Goal: Transaction & Acquisition: Purchase product/service

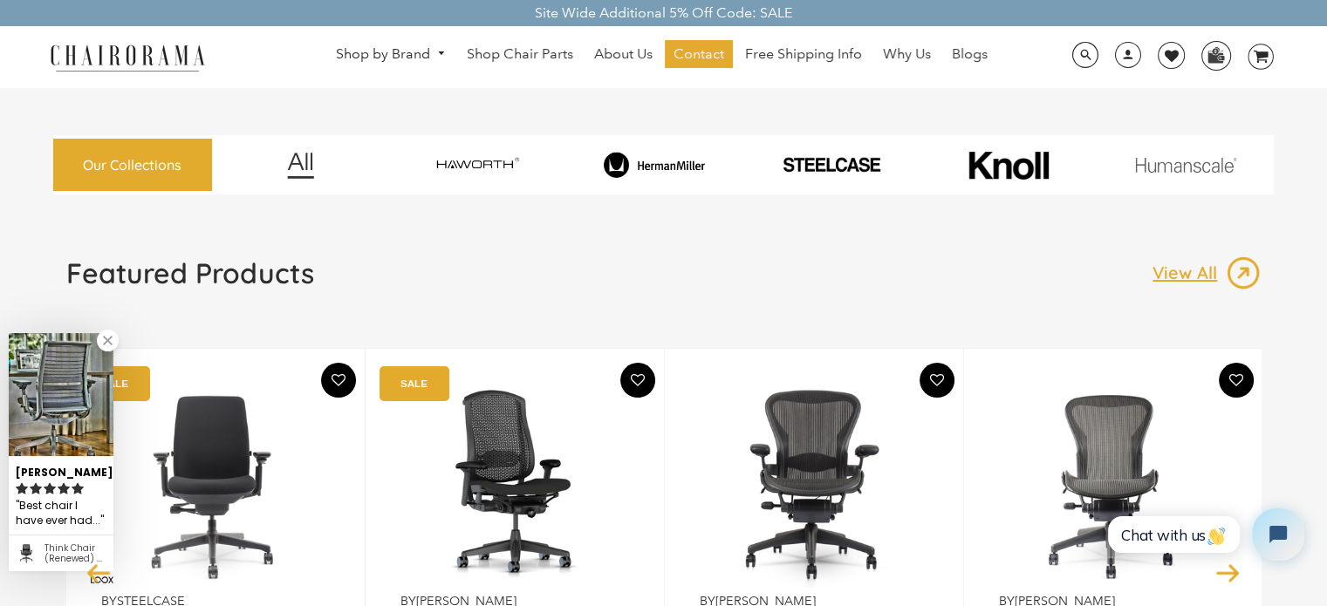
click at [1261, 51] on icon at bounding box center [1261, 57] width 15 height 12
